Goal: Find specific page/section: Find specific page/section

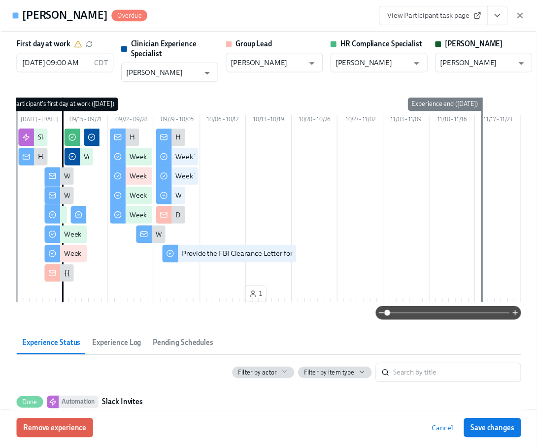
scroll to position [0, 13821]
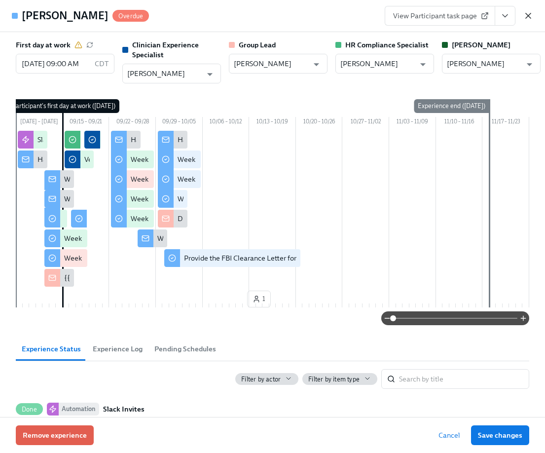
click at [530, 15] on icon "button" at bounding box center [528, 16] width 10 height 10
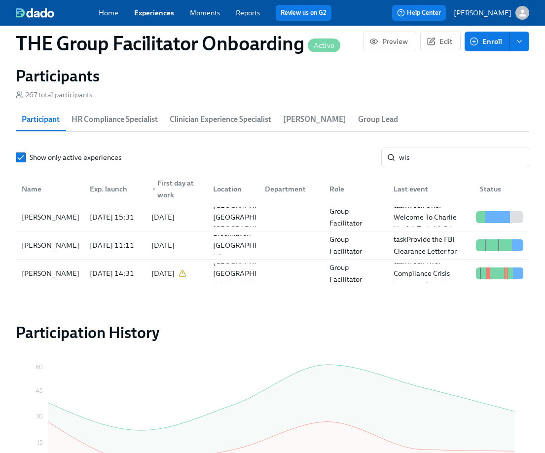
scroll to position [0, 13813]
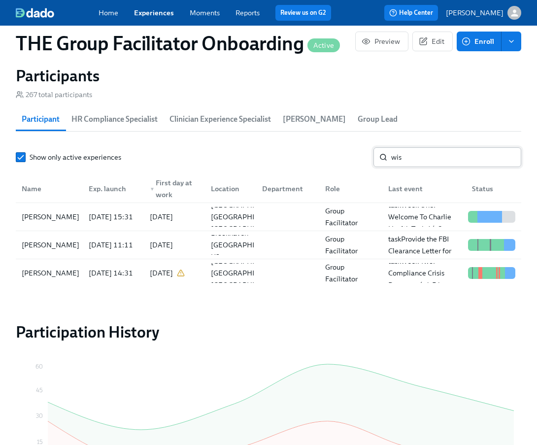
click at [428, 161] on input "wis" at bounding box center [457, 157] width 130 height 20
click at [423, 156] on input "wis" at bounding box center [457, 157] width 130 height 20
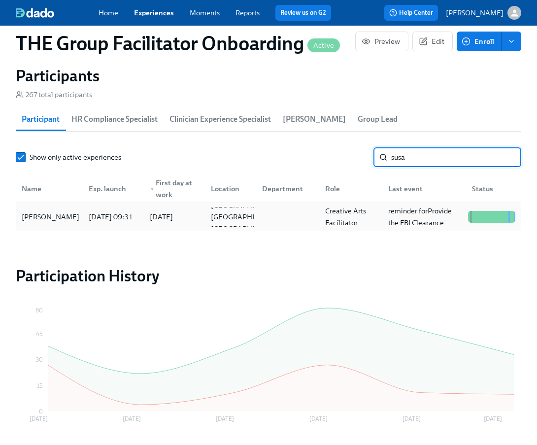
type input "susa"
click at [80, 219] on div "[PERSON_NAME]" at bounding box center [49, 217] width 63 height 20
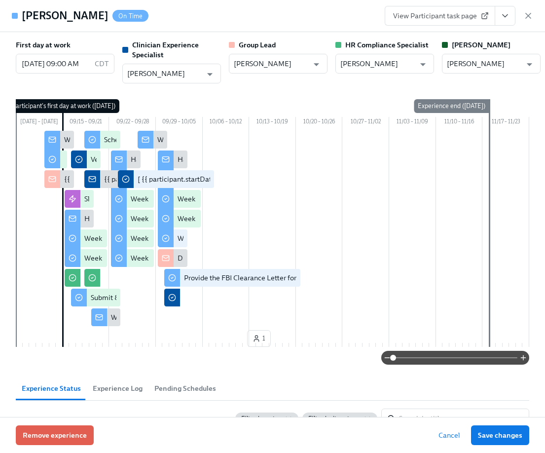
click at [502, 12] on icon "View task page" at bounding box center [505, 16] width 10 height 10
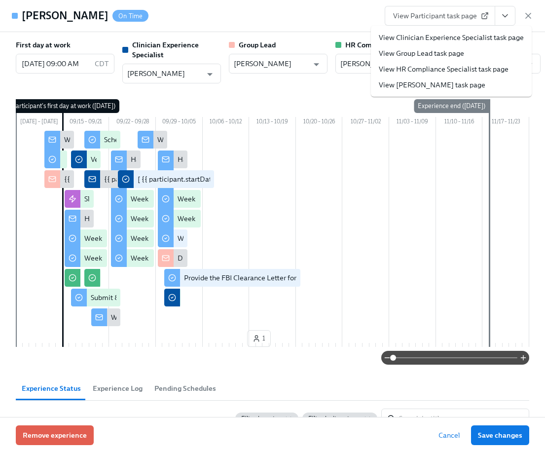
click at [495, 39] on link "View Clinician Experience Specialist task page" at bounding box center [451, 38] width 145 height 10
